Goal: Information Seeking & Learning: Learn about a topic

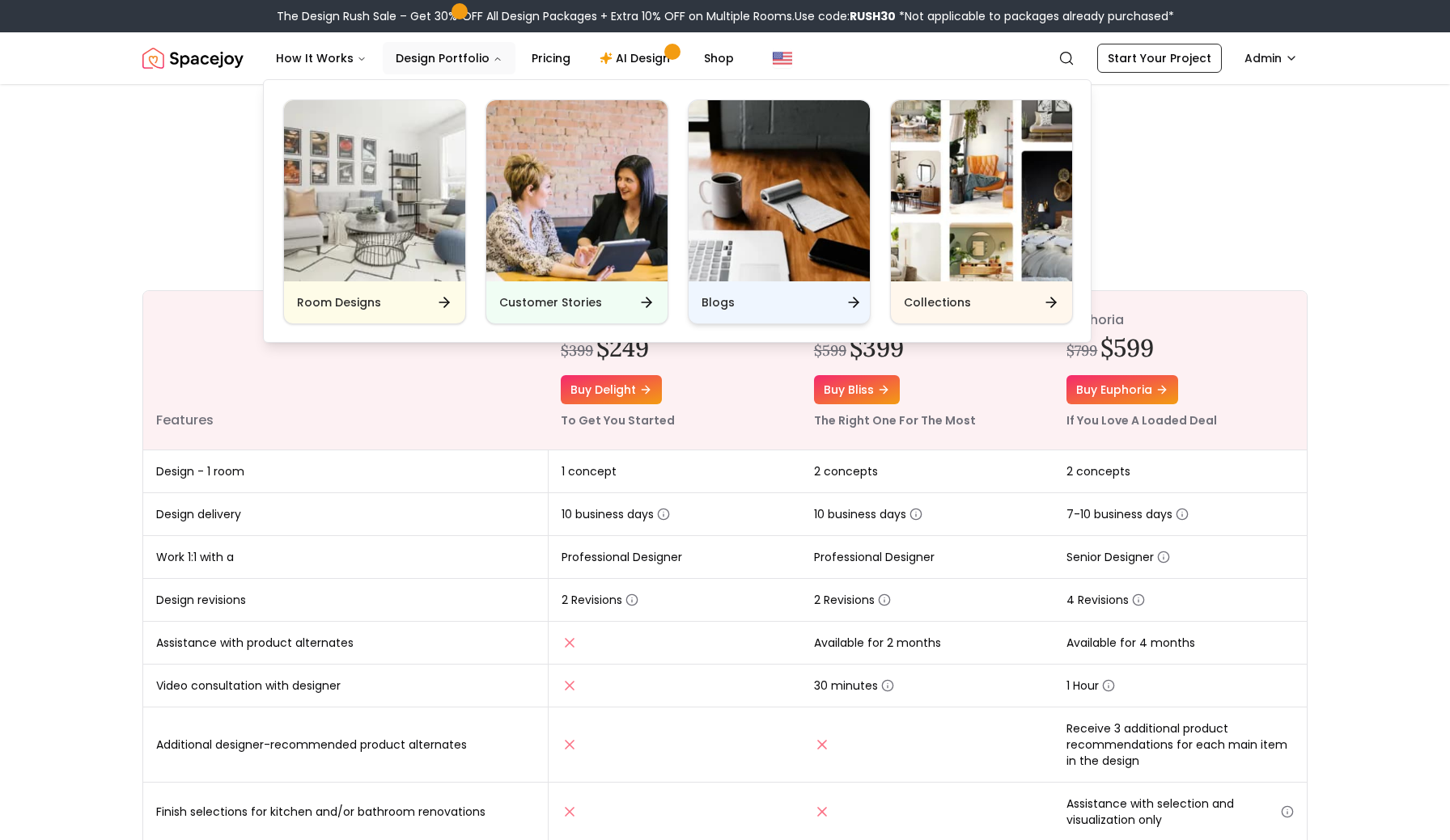
click at [755, 218] on img "Main" at bounding box center [780, 191] width 182 height 182
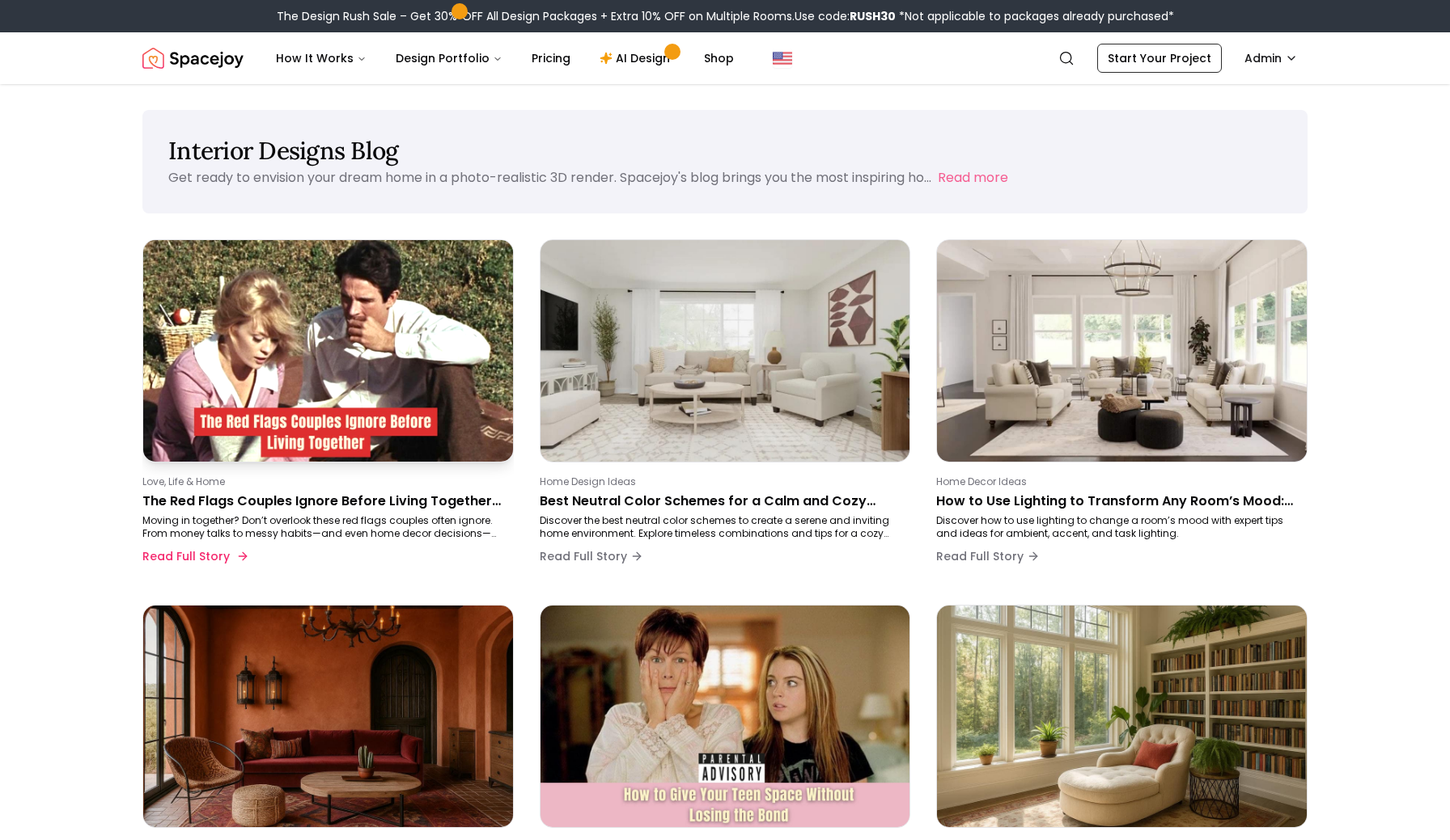
click at [269, 505] on p "The Red Flags Couples Ignore Before Living Together (and How to Handle Them)" at bounding box center [325, 501] width 365 height 19
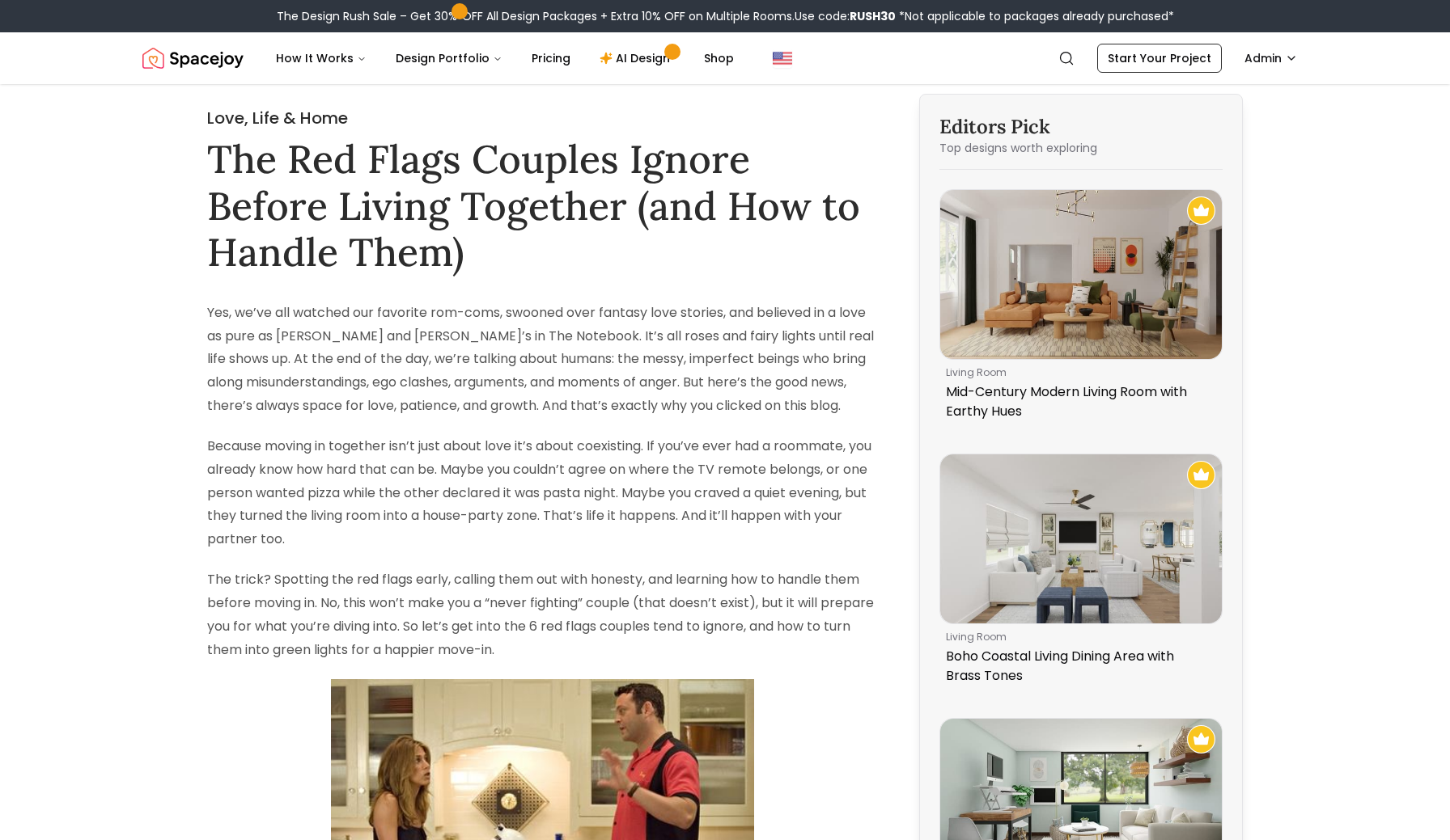
click at [207, 45] on img "Spacejoy" at bounding box center [192, 59] width 101 height 33
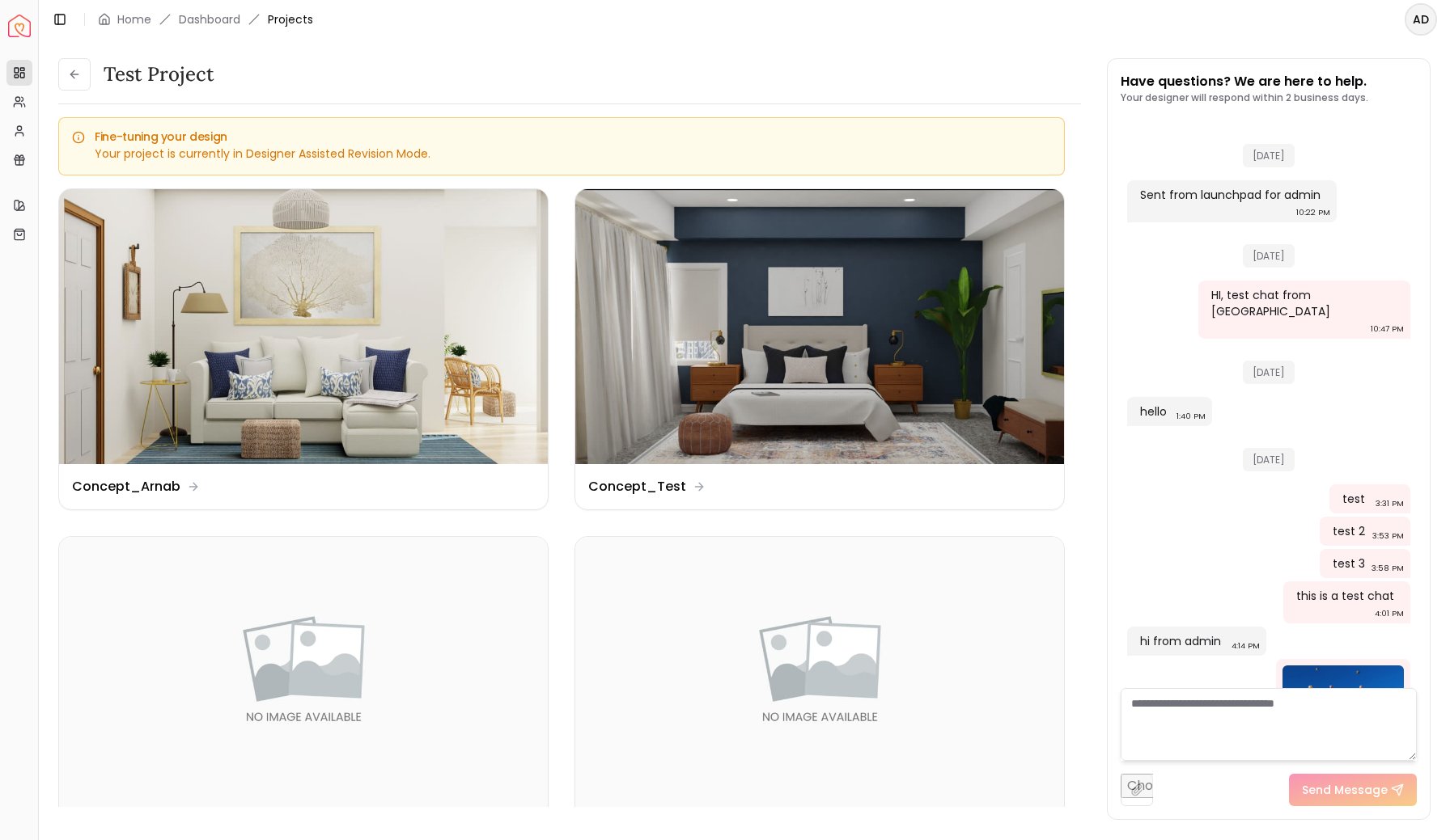
scroll to position [1832, 0]
